Goal: Task Accomplishment & Management: Manage account settings

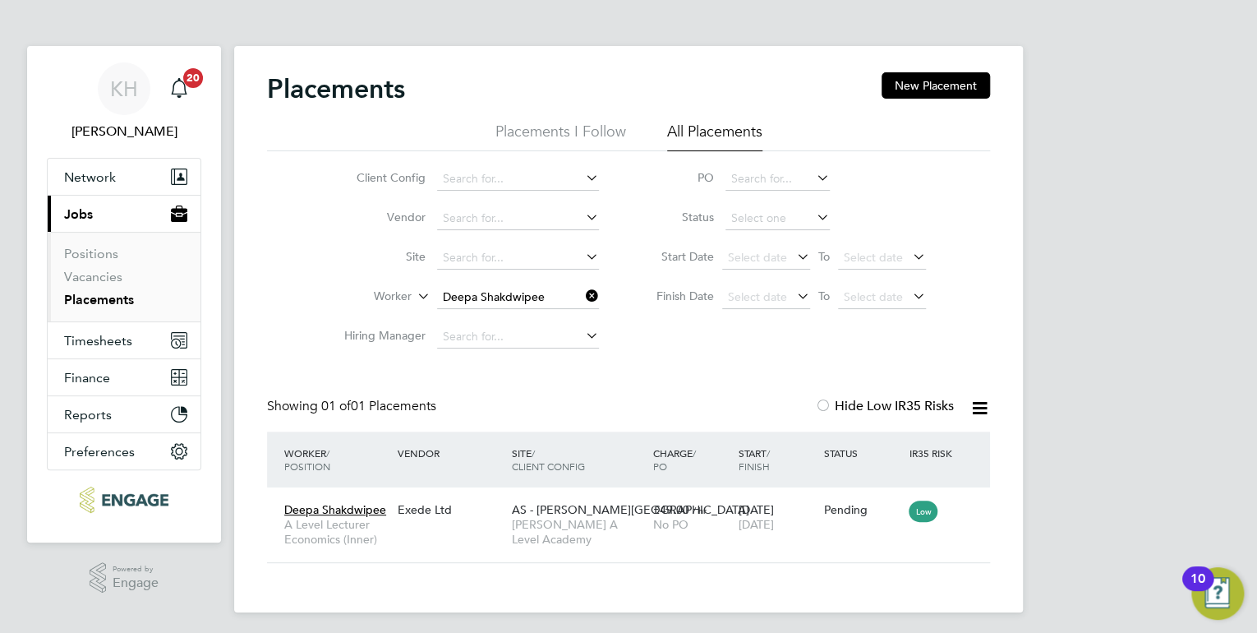
scroll to position [47, 143]
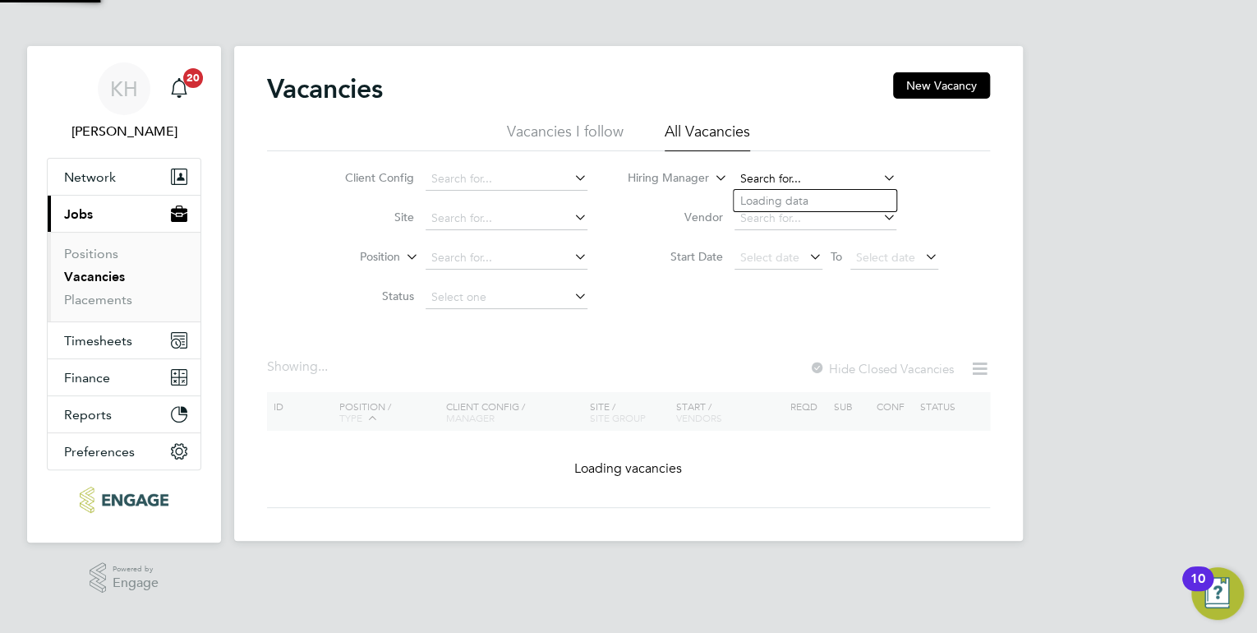
click at [769, 168] on input at bounding box center [816, 179] width 162 height 23
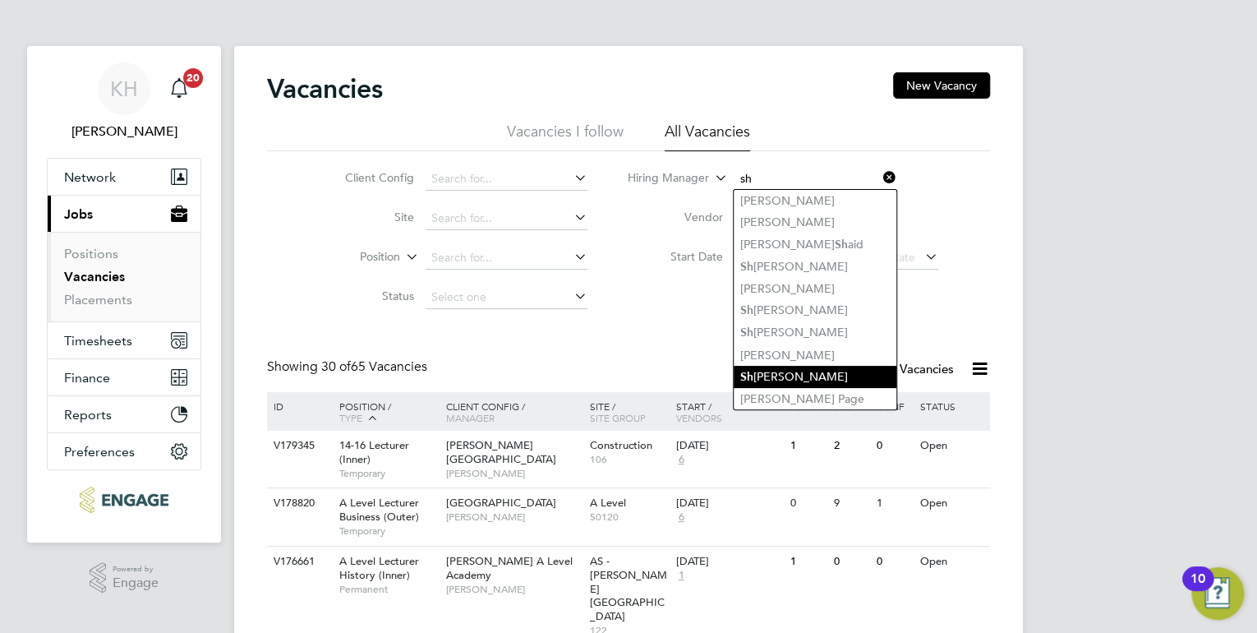
click at [831, 375] on li "Sh [PERSON_NAME]" at bounding box center [815, 377] width 163 height 22
type input "[PERSON_NAME]"
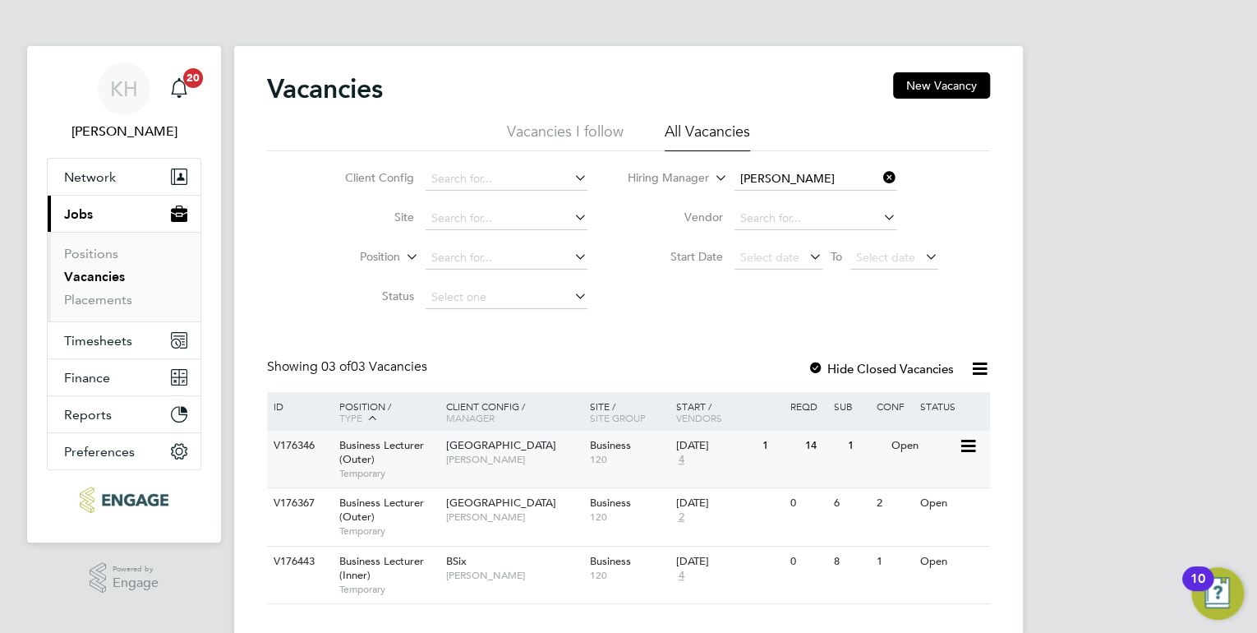
click at [467, 452] on span "[GEOGRAPHIC_DATA]" at bounding box center [501, 445] width 110 height 14
click at [477, 440] on span "[GEOGRAPHIC_DATA]" at bounding box center [501, 445] width 110 height 14
click at [544, 457] on div "Havering Sixth Form Campus Shabnam Shaheen" at bounding box center [514, 452] width 144 height 43
click at [880, 179] on icon at bounding box center [880, 177] width 0 height 23
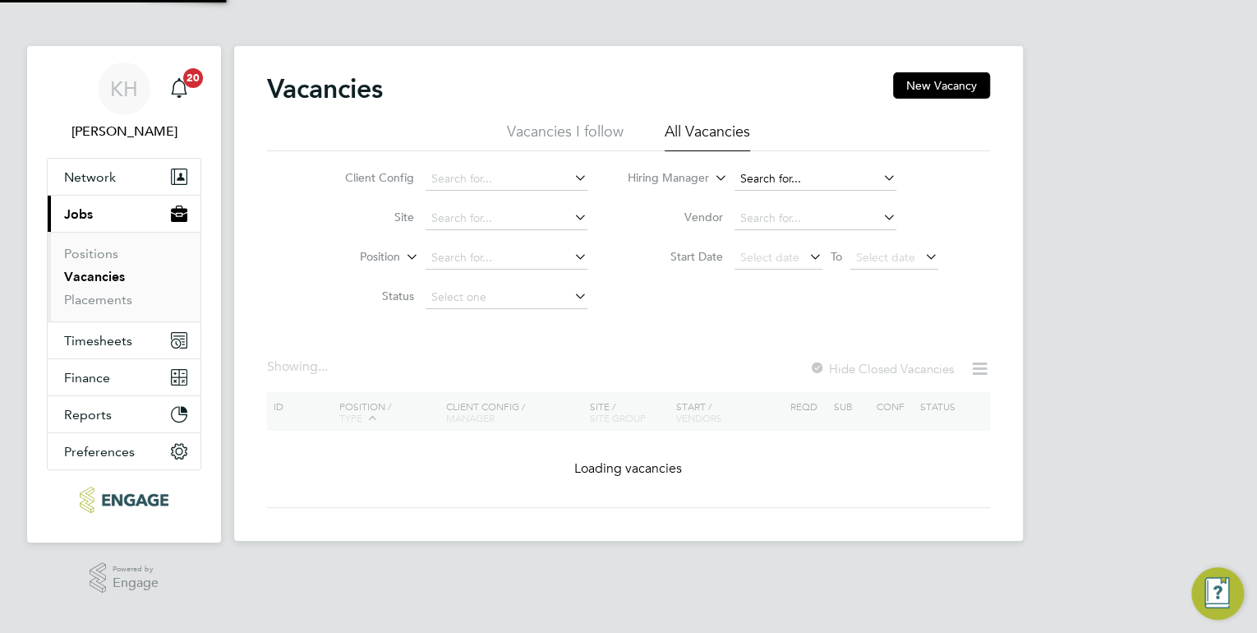
click at [798, 175] on input at bounding box center [816, 179] width 162 height 23
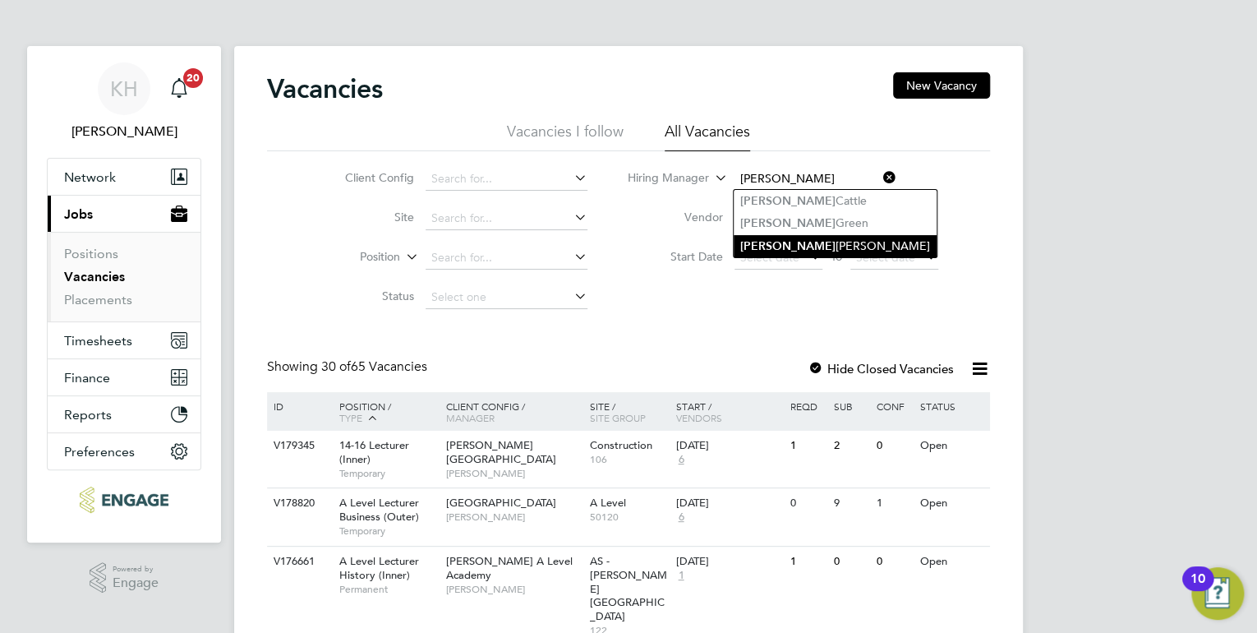
click at [799, 240] on li "Kerry Baker" at bounding box center [835, 246] width 203 height 22
type input "[PERSON_NAME]"
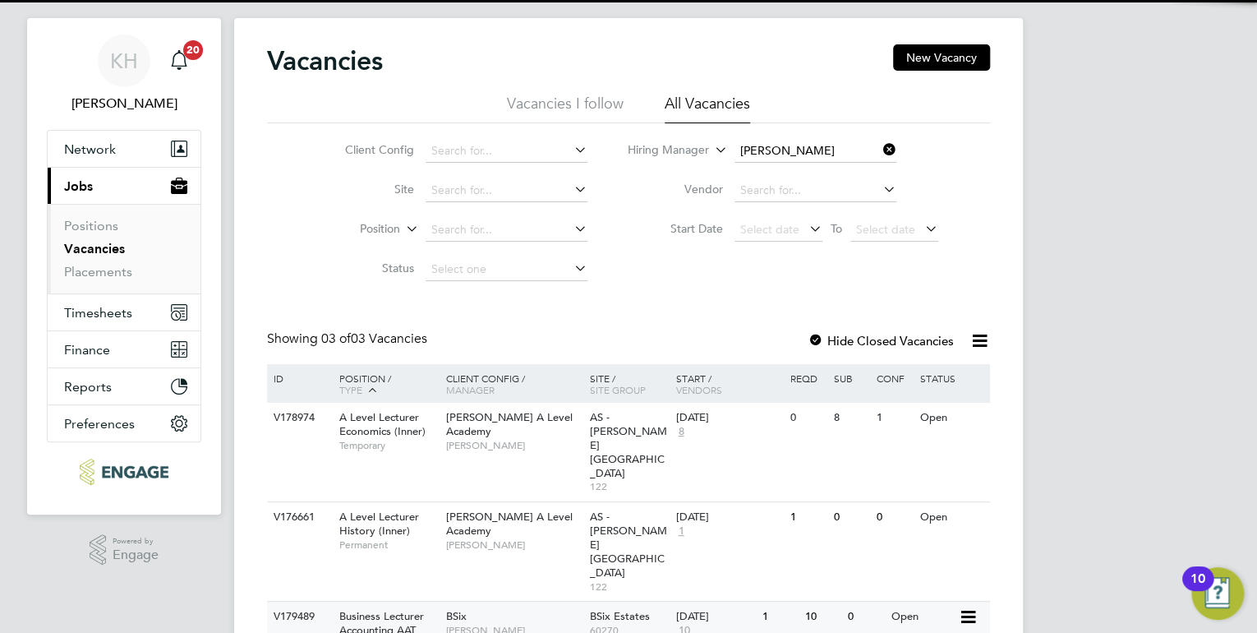
scroll to position [44, 0]
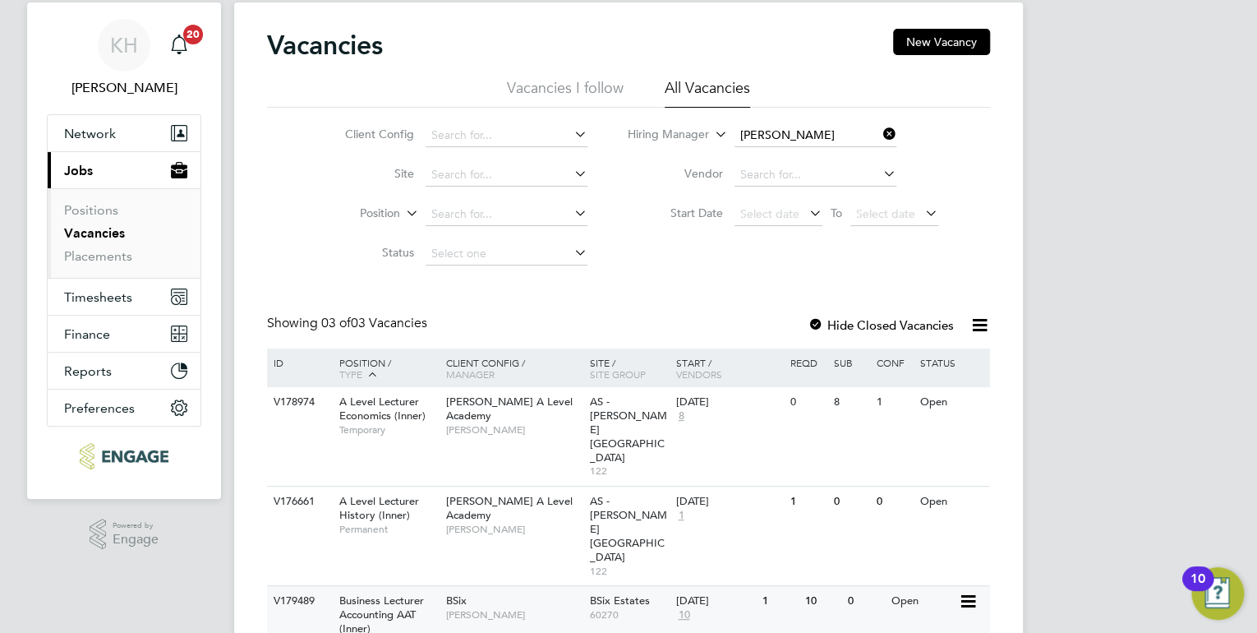
click at [546, 608] on span "Kerry Baker" at bounding box center [514, 614] width 136 height 13
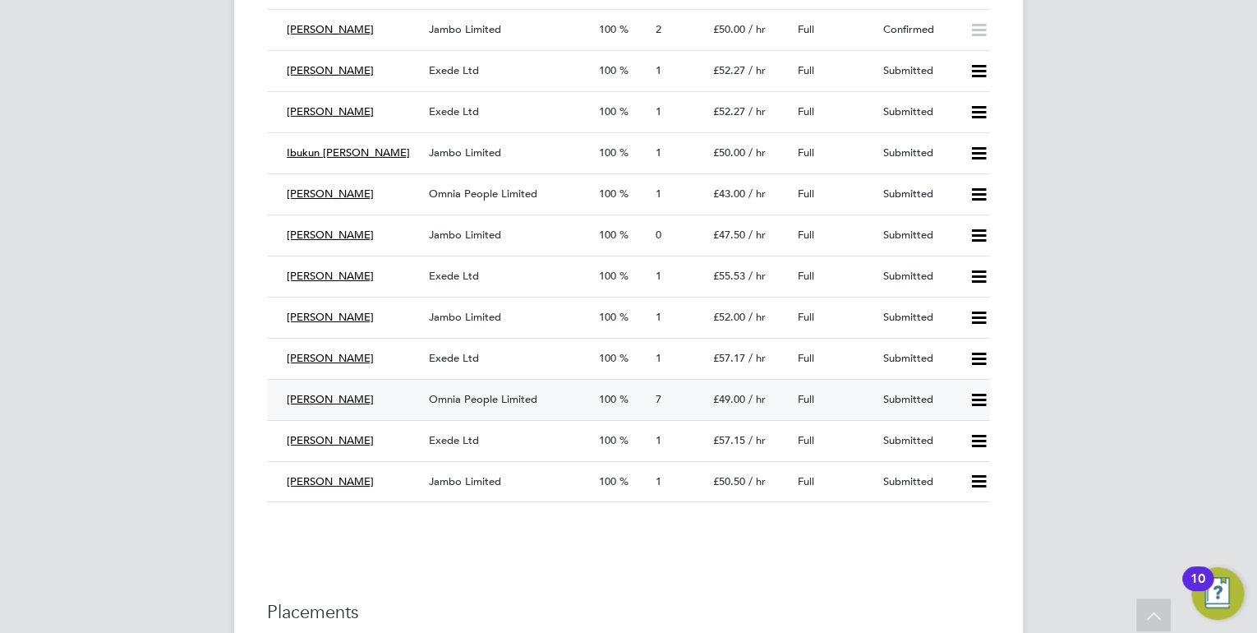
click at [459, 386] on div "Omnia People Limited" at bounding box center [507, 399] width 170 height 27
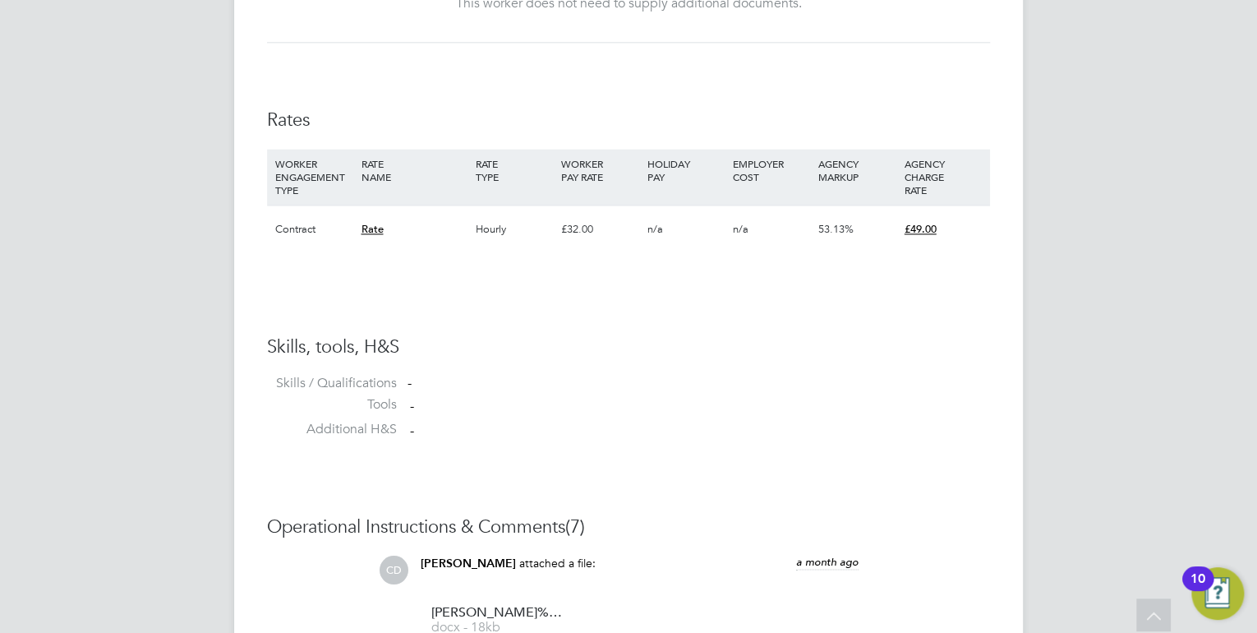
scroll to position [986, 0]
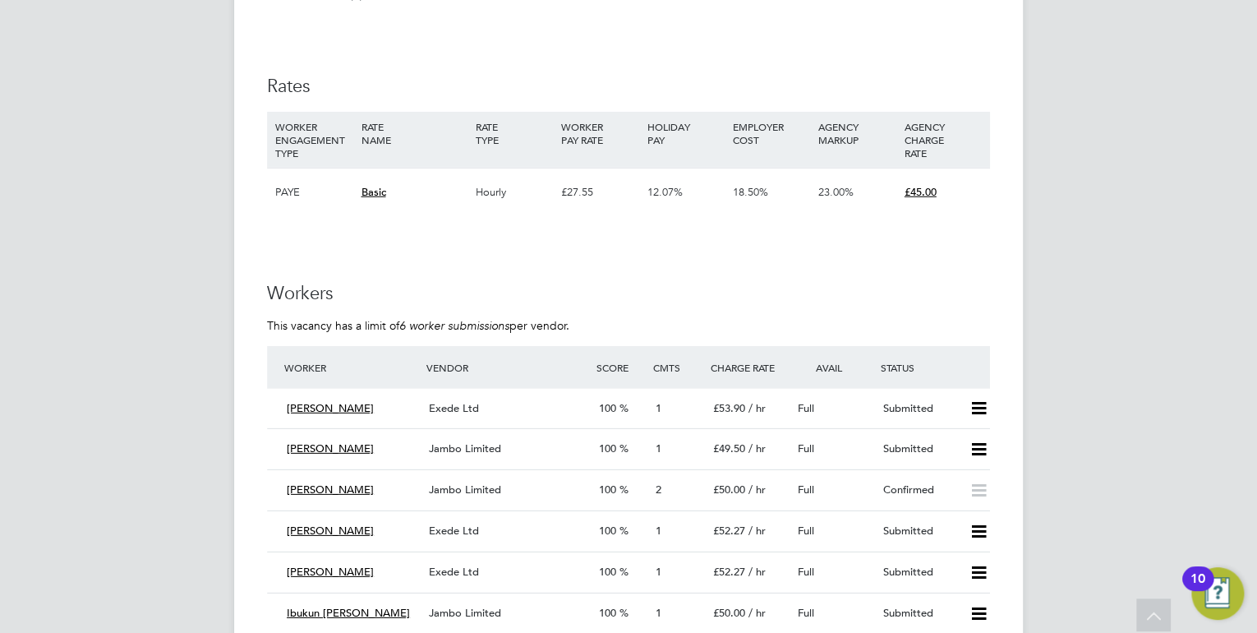
click at [493, 496] on div "Jambo Limited" at bounding box center [507, 490] width 170 height 27
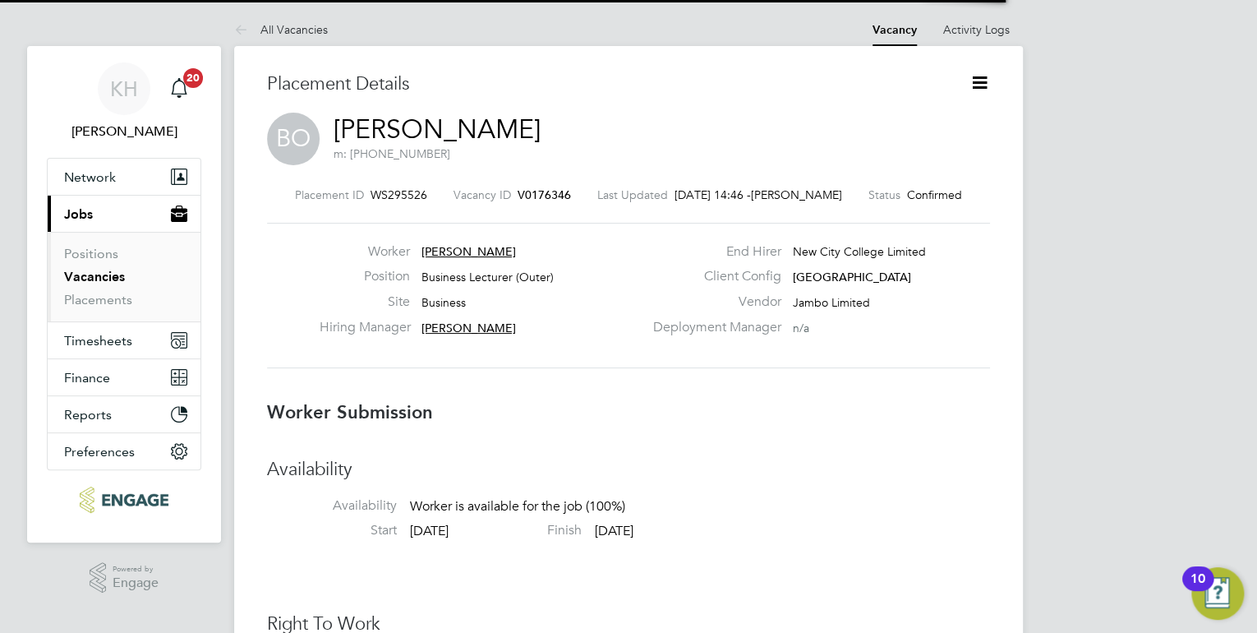
scroll to position [8, 7]
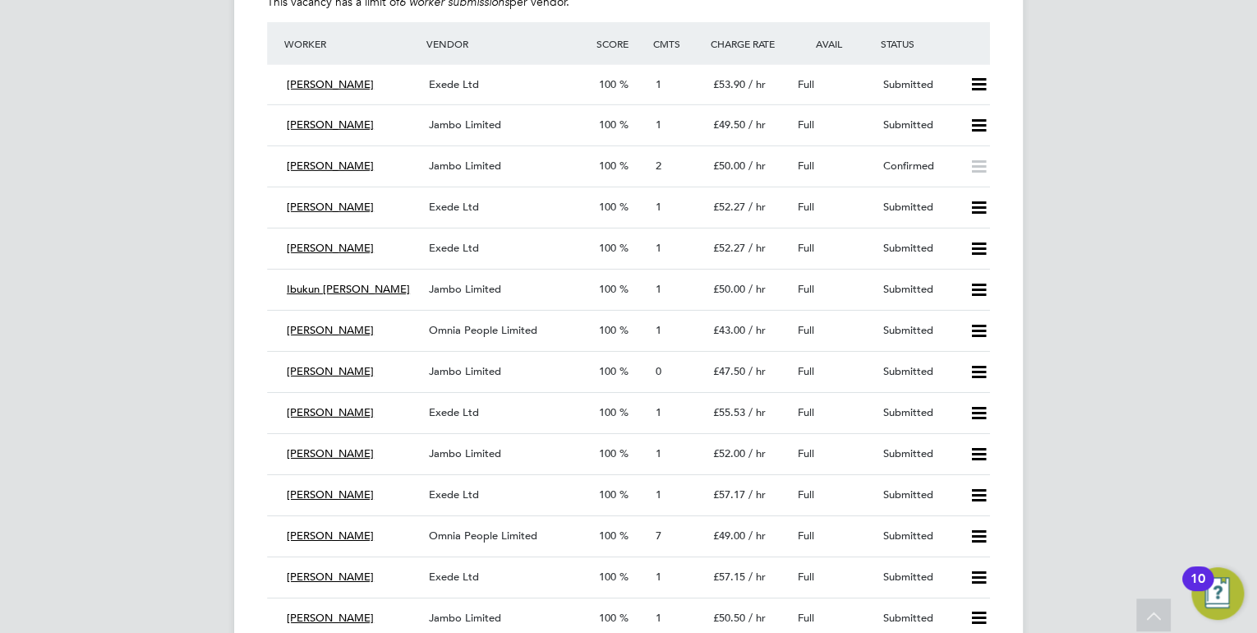
scroll to position [2367, 0]
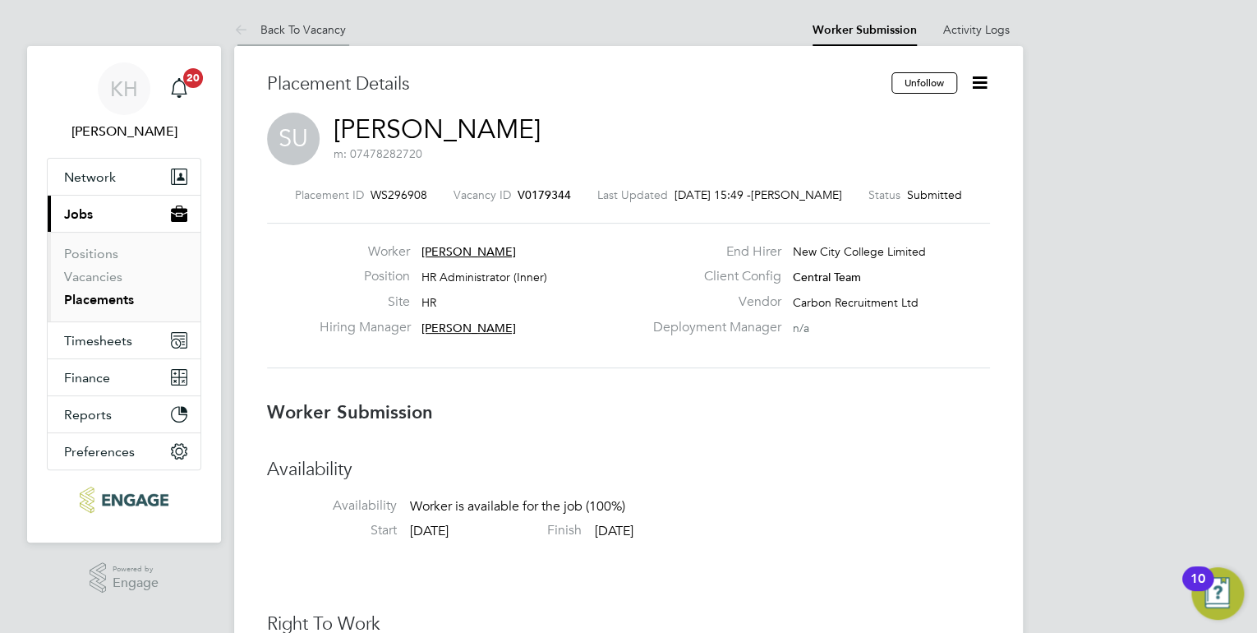
click at [329, 30] on link "Back To Vacancy" at bounding box center [290, 29] width 112 height 15
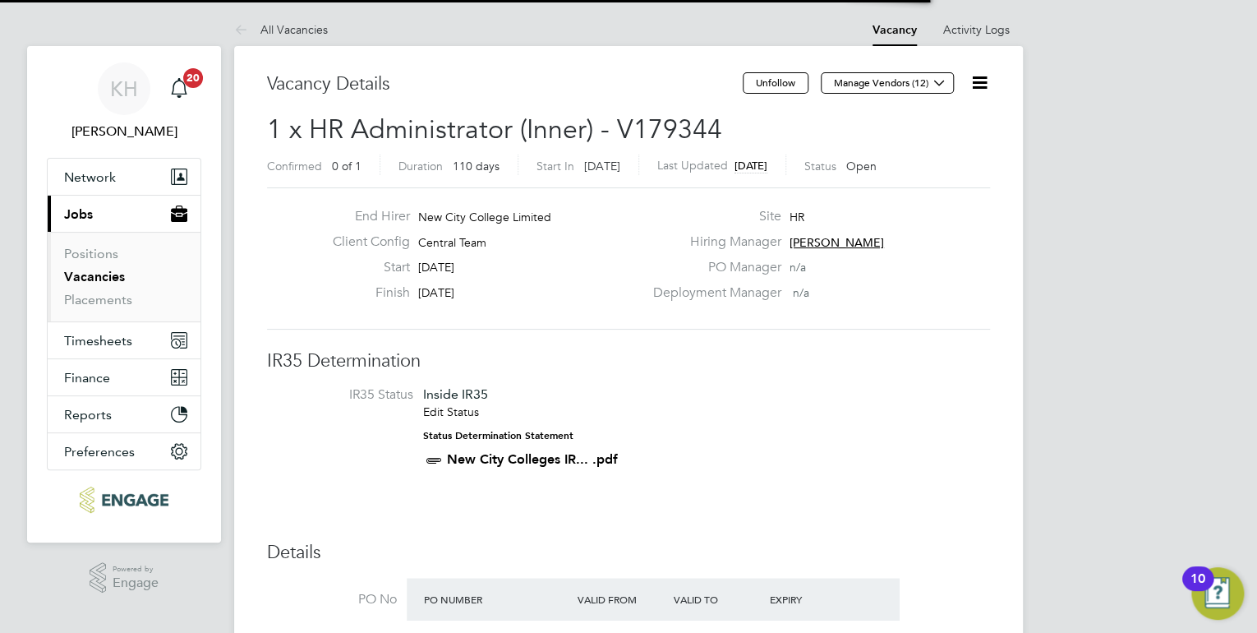
scroll to position [8, 7]
